Goal: Task Accomplishment & Management: Manage account settings

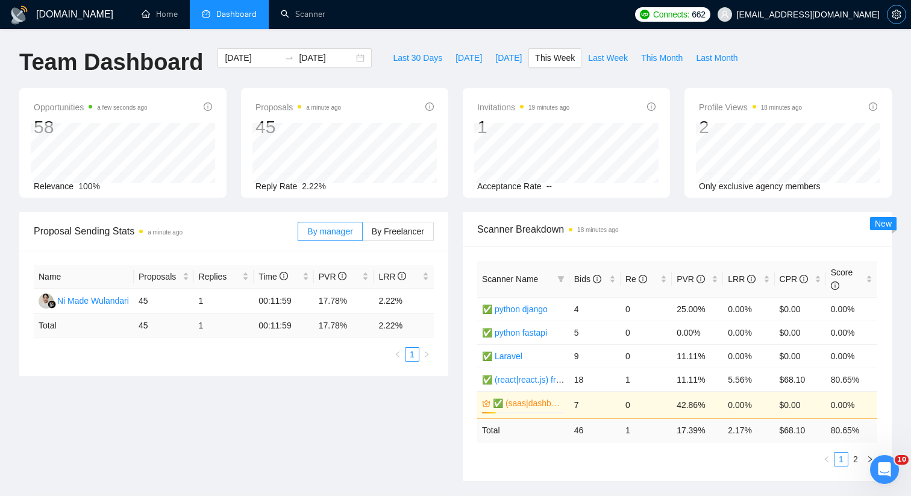
click at [890, 20] on button "button" at bounding box center [896, 14] width 19 height 19
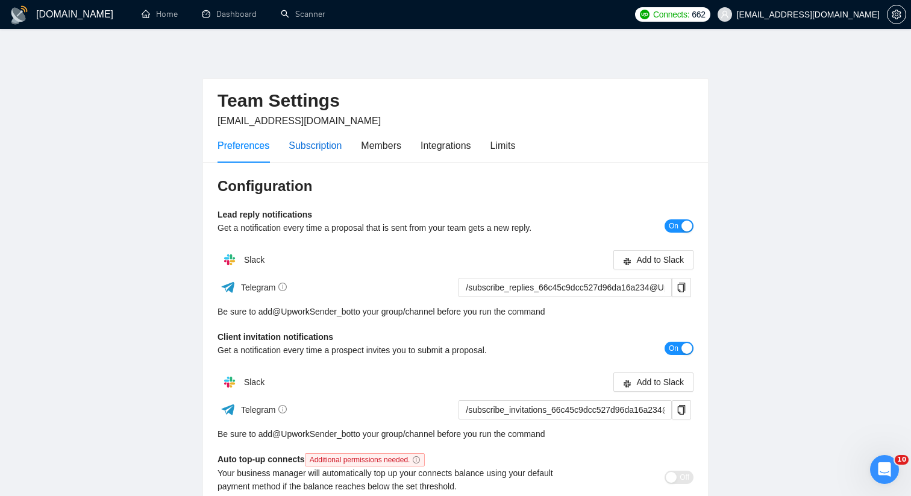
click at [342, 145] on div "Subscription" at bounding box center [315, 145] width 53 height 15
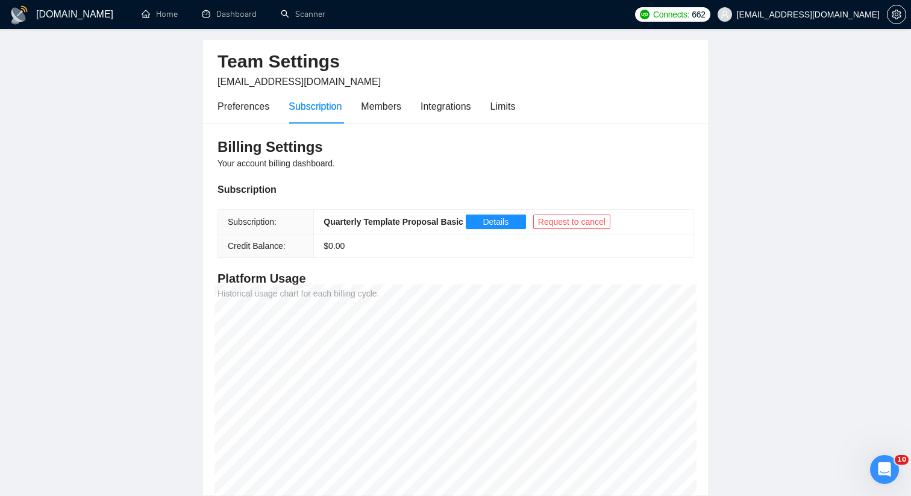
scroll to position [32, 0]
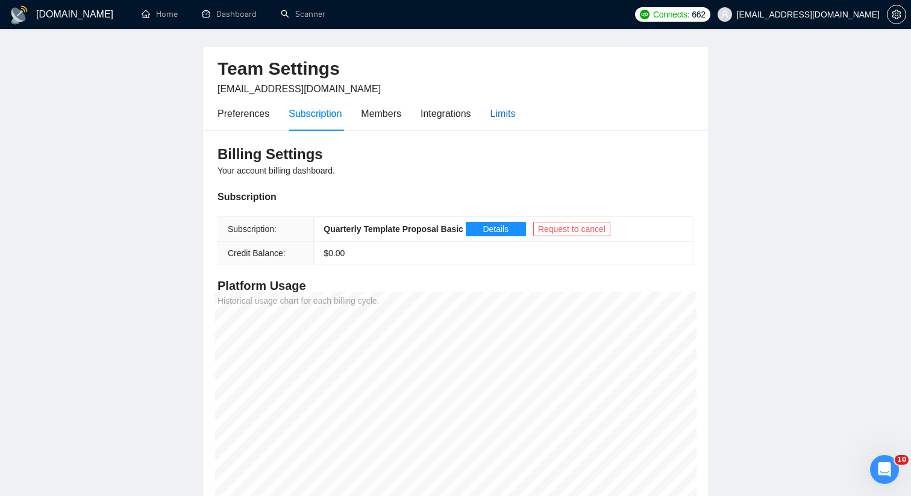
click at [505, 113] on div "Limits" at bounding box center [502, 113] width 25 height 15
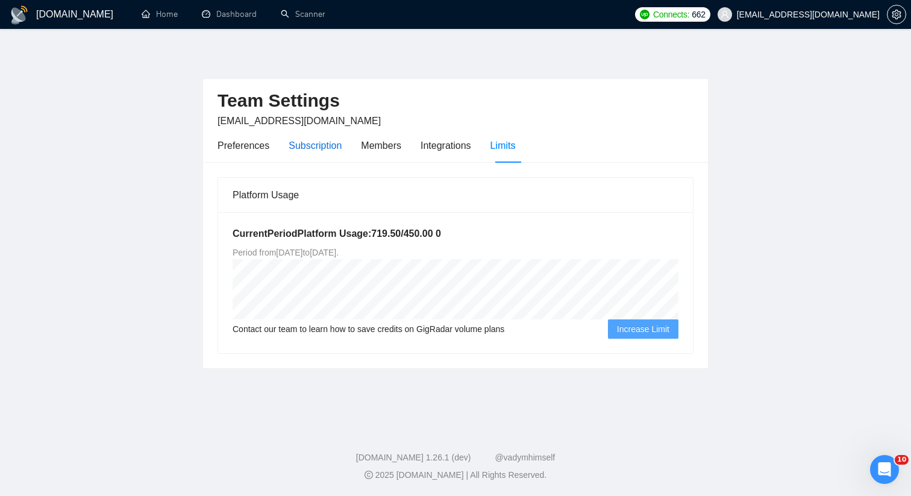
click at [333, 140] on div "Subscription" at bounding box center [315, 145] width 53 height 15
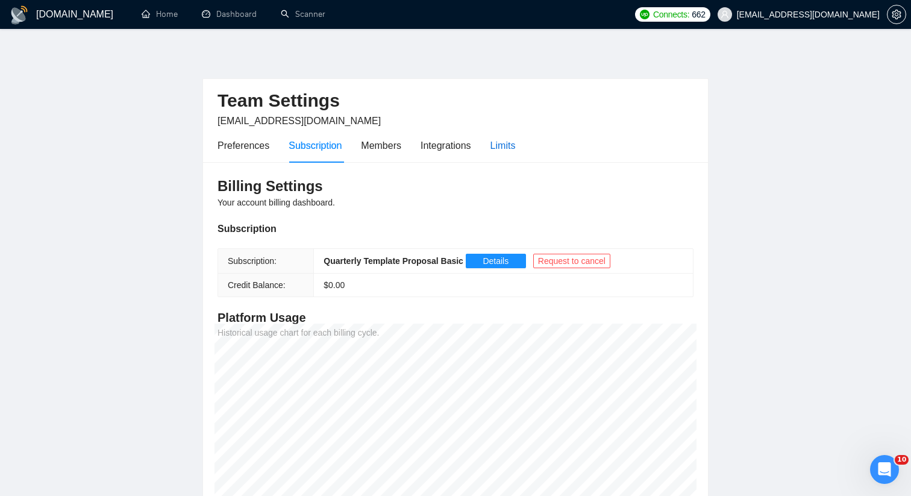
click at [508, 145] on div "Limits" at bounding box center [502, 145] width 25 height 15
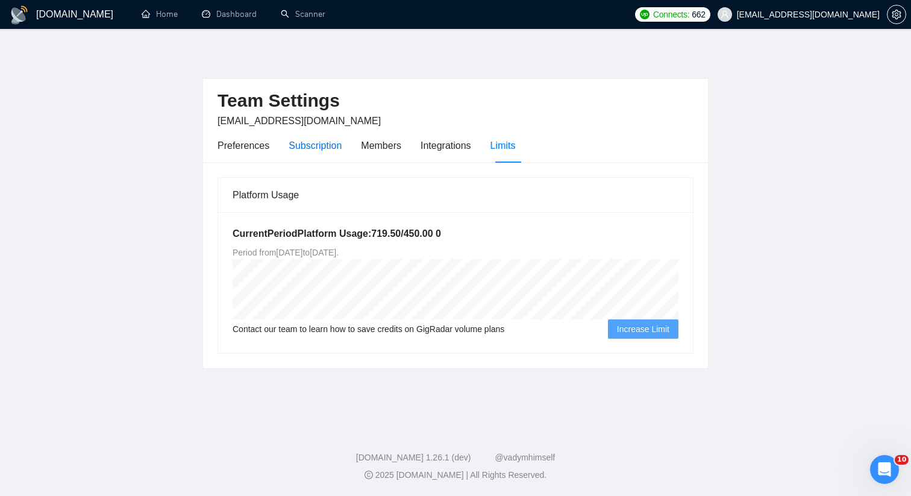
click at [310, 148] on div "Subscription" at bounding box center [315, 145] width 53 height 15
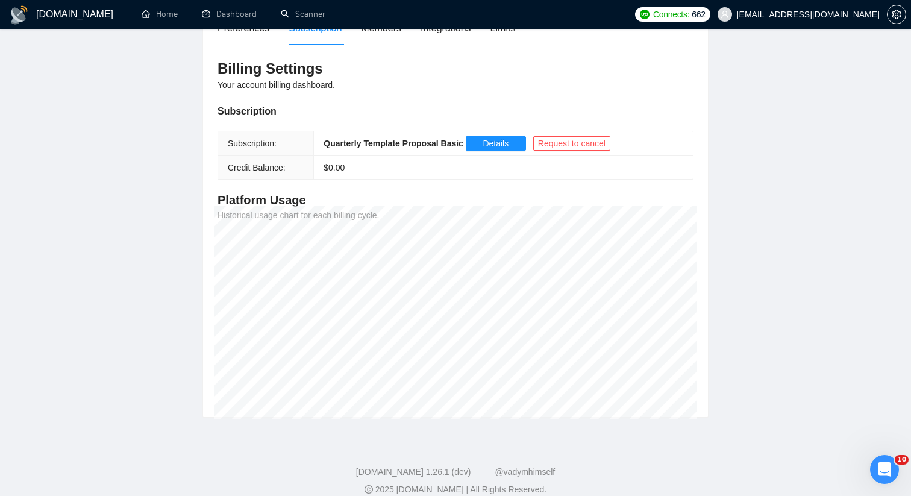
scroll to position [132, 0]
